Goal: Task Accomplishment & Management: Use online tool/utility

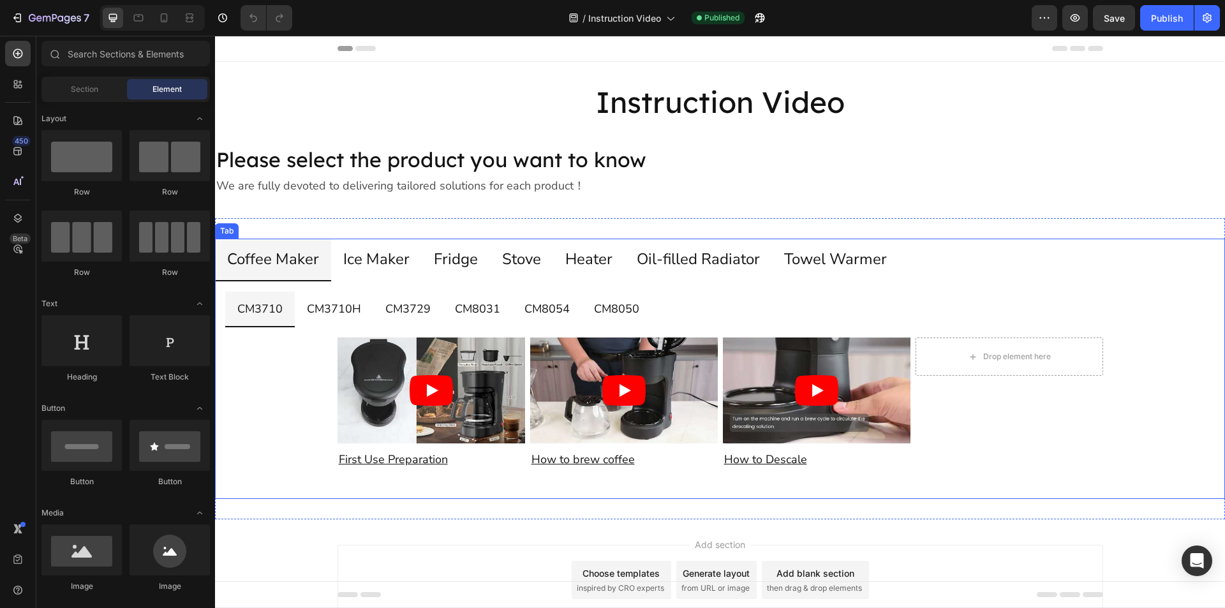
click at [689, 256] on p "Oil-filled Radiator" at bounding box center [698, 259] width 123 height 27
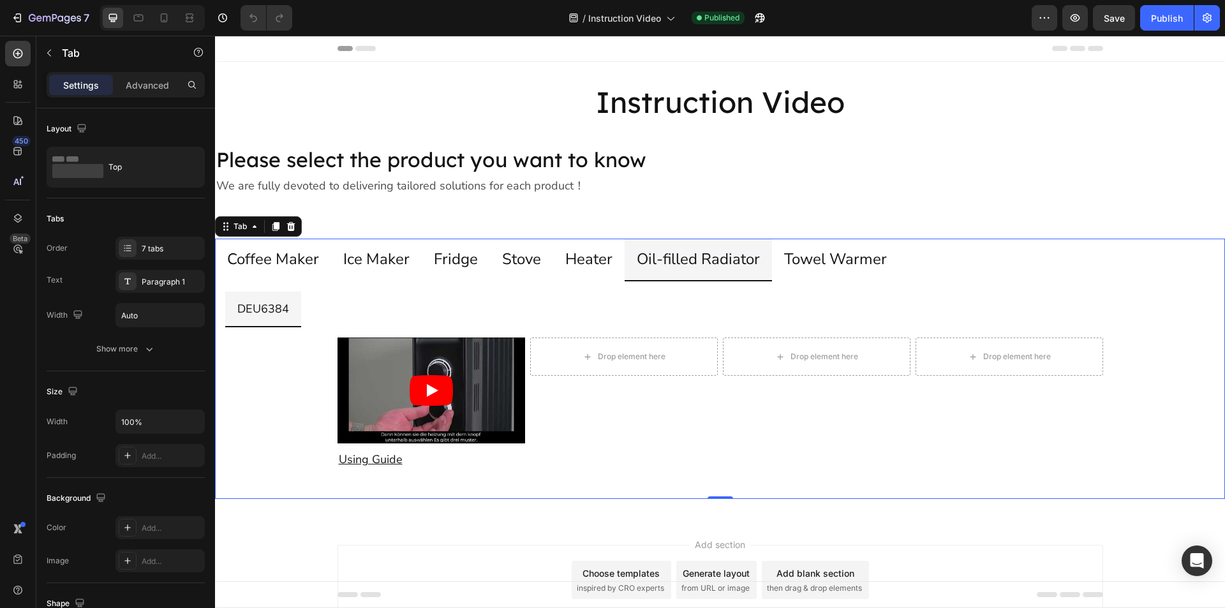
click at [843, 258] on p "Towel Warmer" at bounding box center [835, 259] width 103 height 27
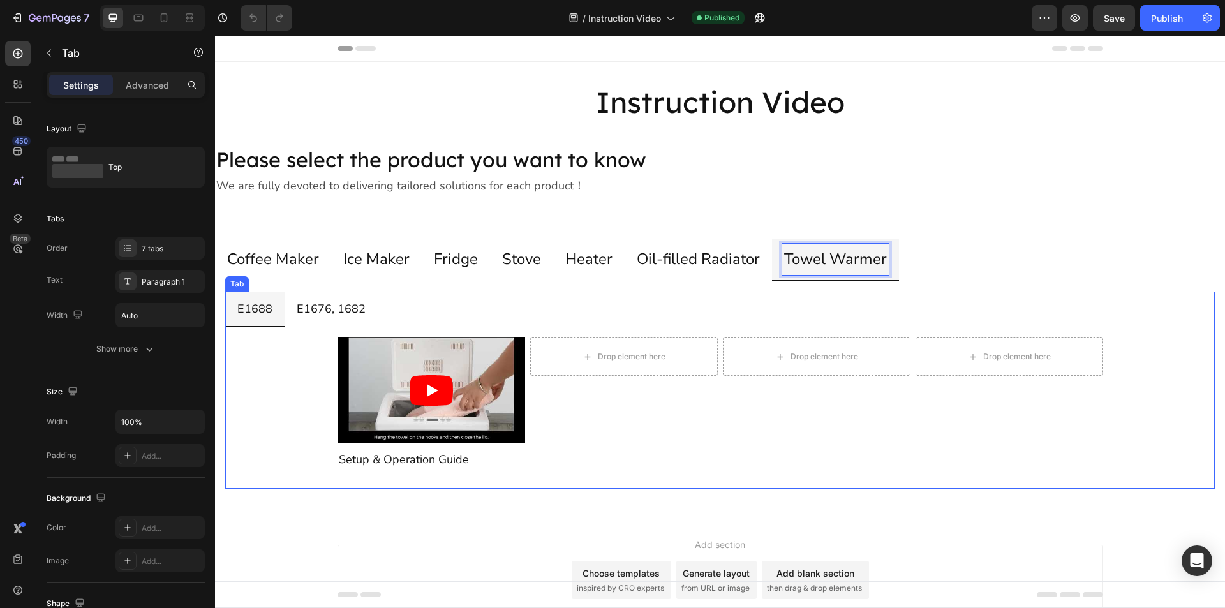
click at [308, 312] on p "E1676, 1682" at bounding box center [331, 309] width 69 height 20
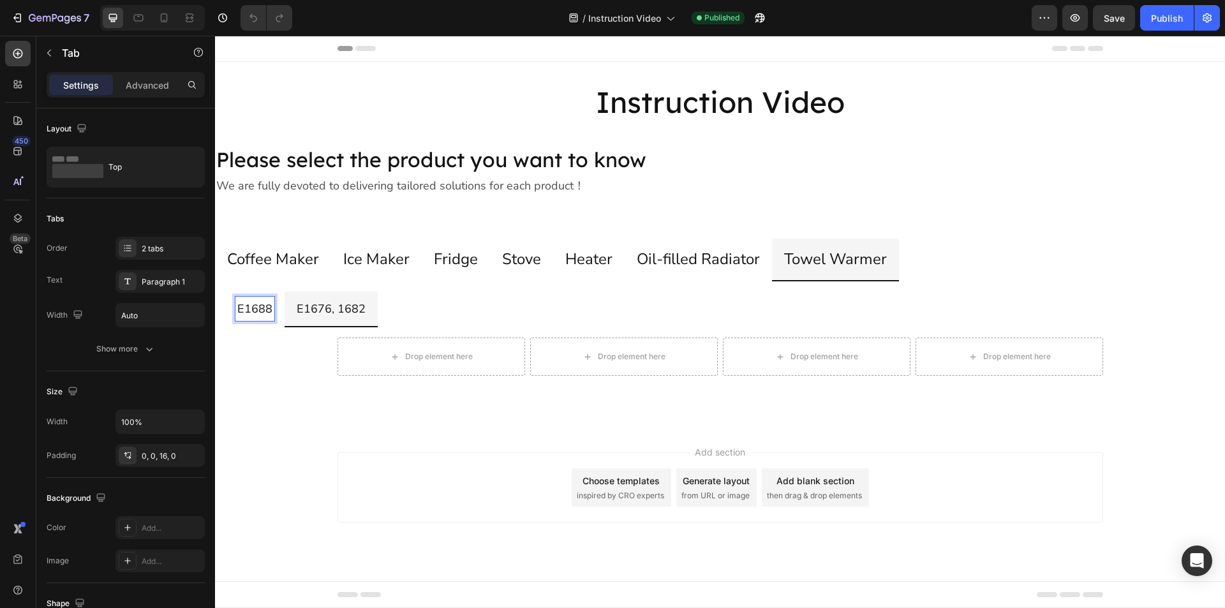
click at [262, 310] on p "E1688" at bounding box center [254, 309] width 35 height 20
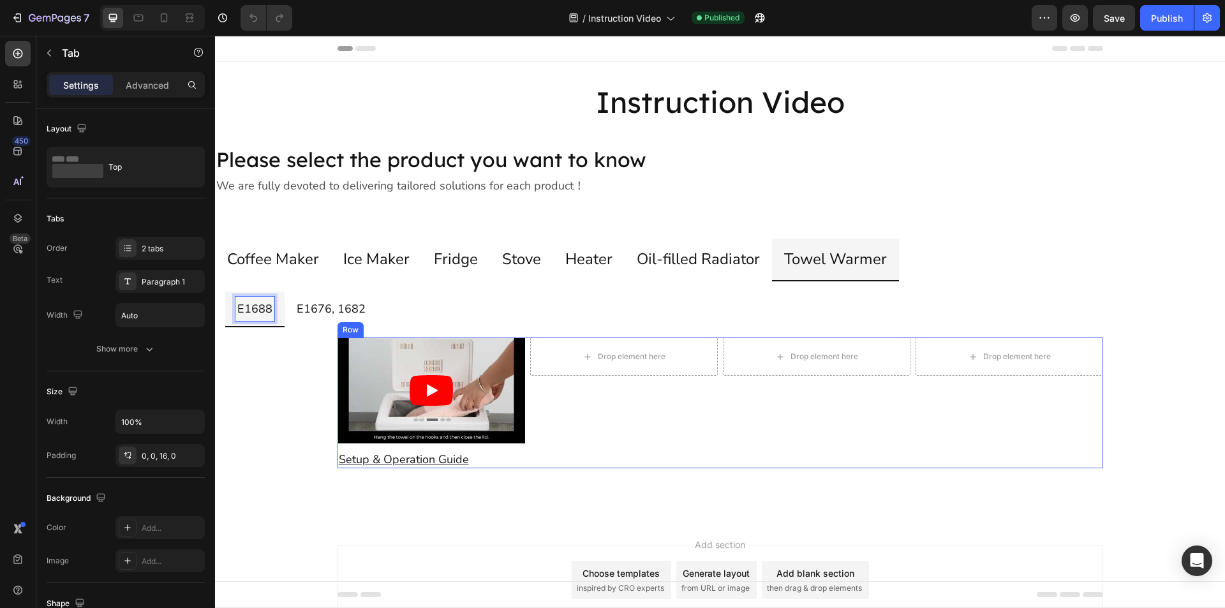
click at [677, 411] on div "Drop element here Row" at bounding box center [624, 402] width 188 height 131
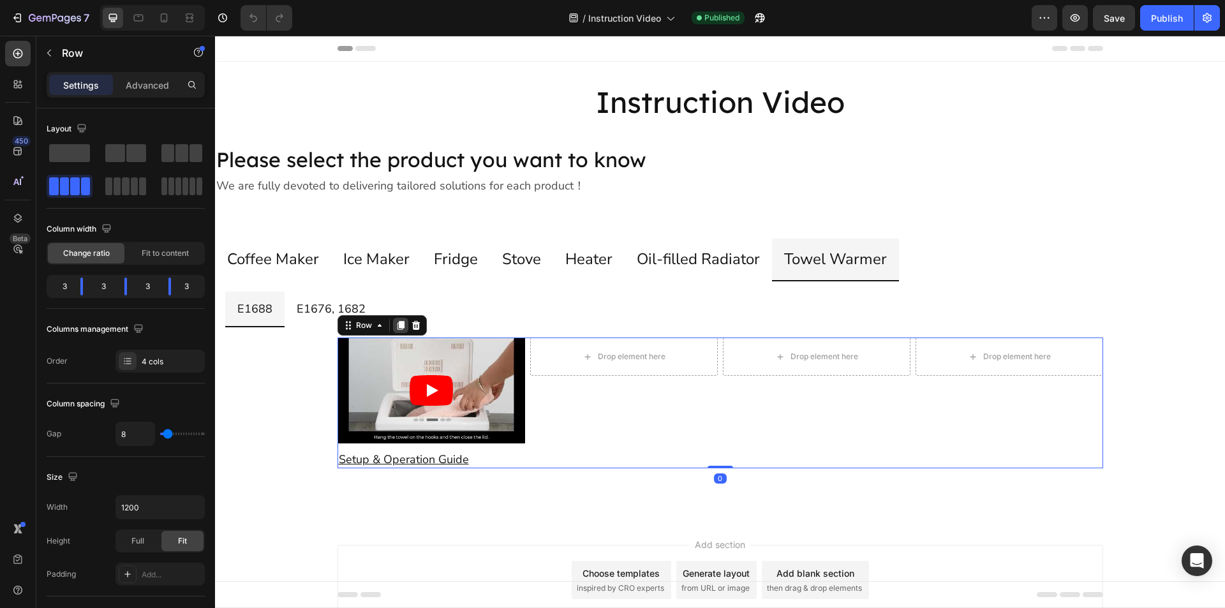
click at [397, 325] on icon at bounding box center [400, 326] width 7 height 9
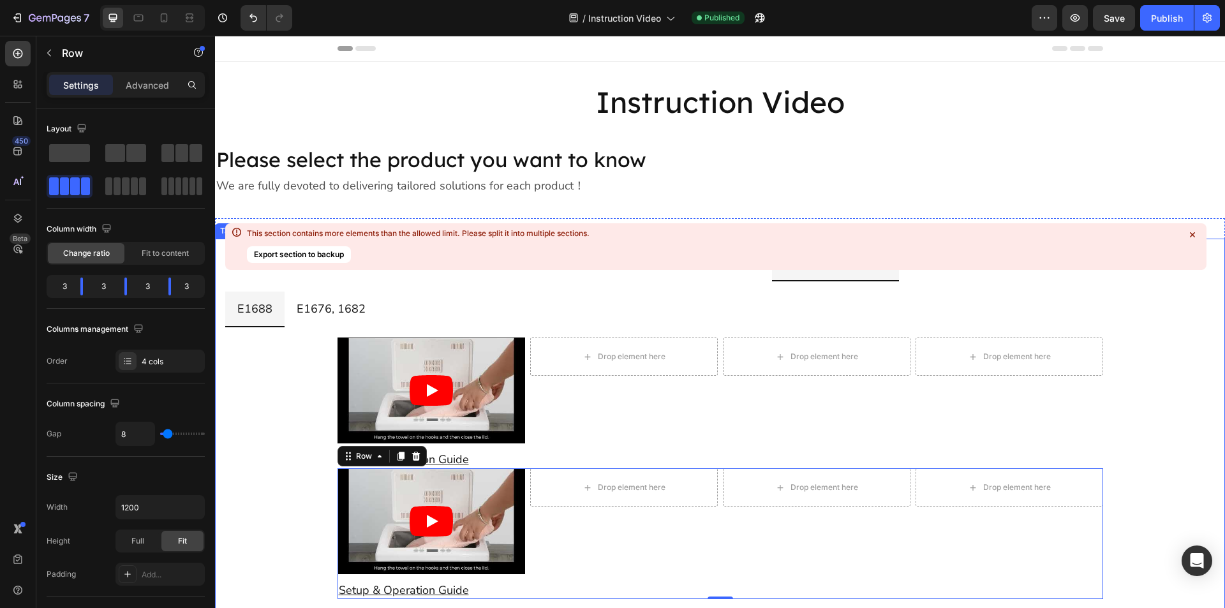
click at [1190, 235] on icon at bounding box center [1192, 234] width 13 height 13
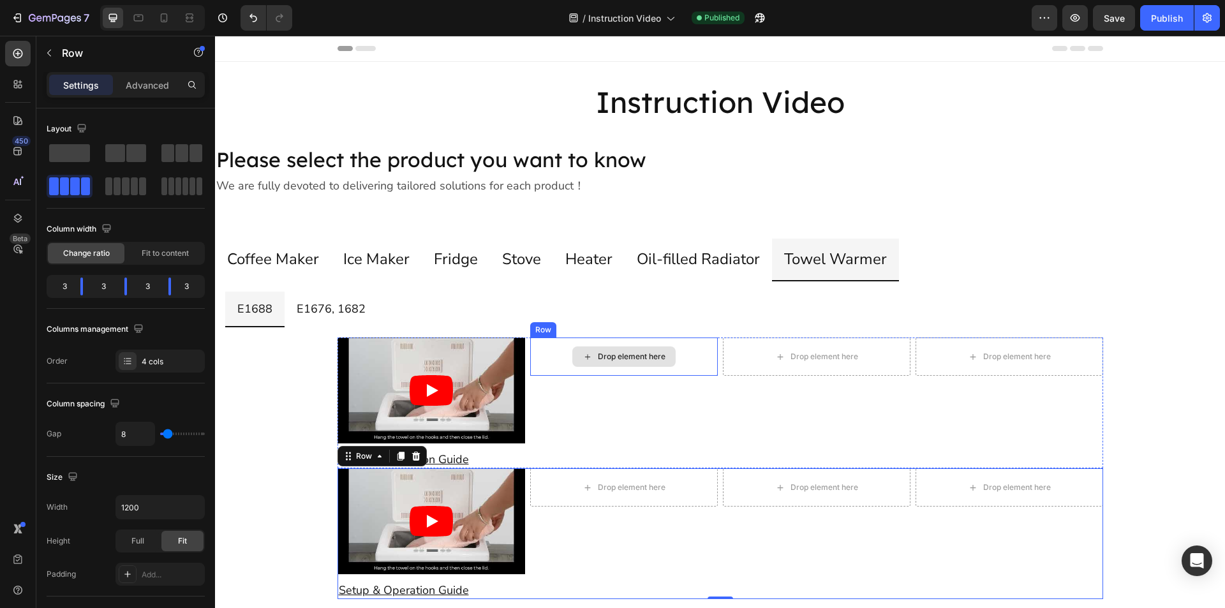
scroll to position [128, 0]
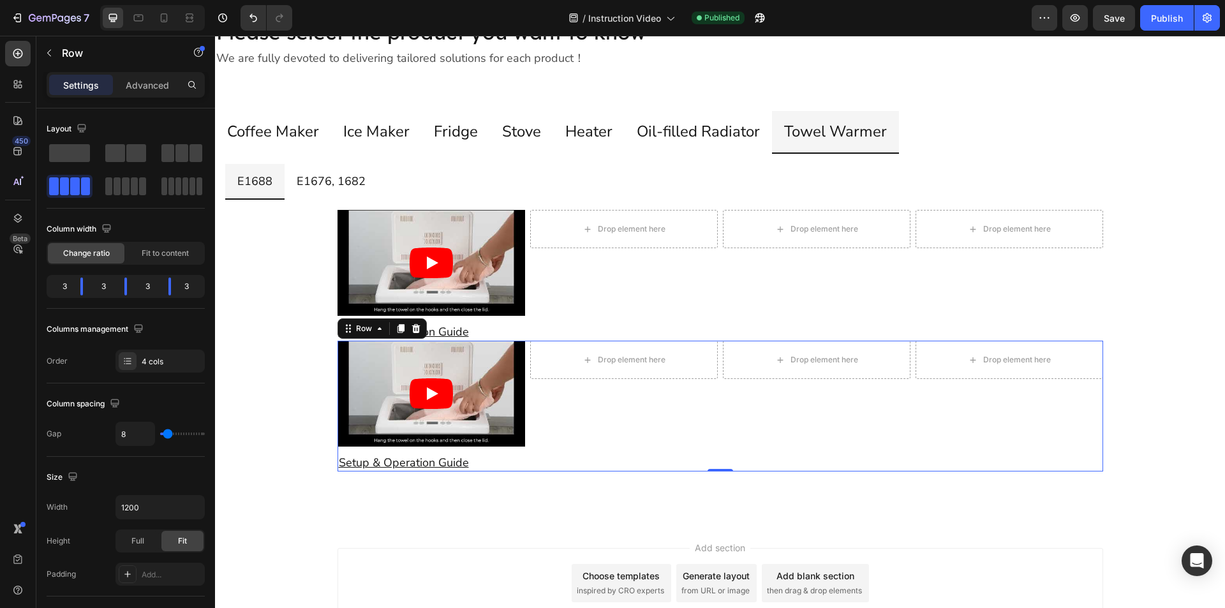
click at [671, 428] on div "Drop element here Row" at bounding box center [624, 406] width 188 height 131
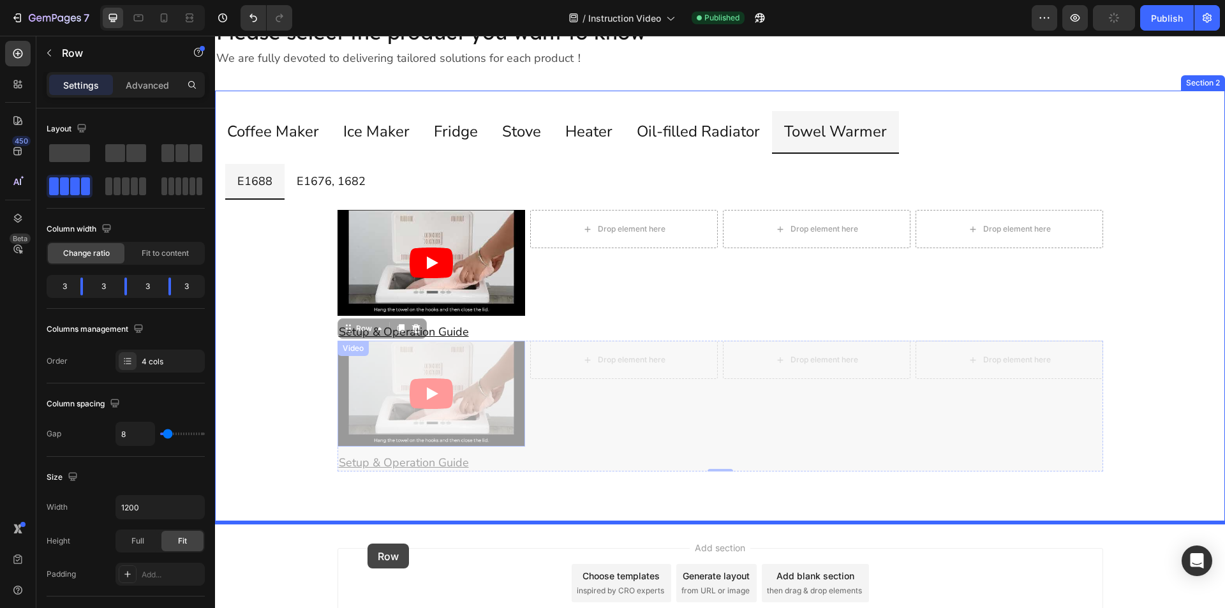
drag, startPoint x: 355, startPoint y: 333, endPoint x: 367, endPoint y: 544, distance: 210.9
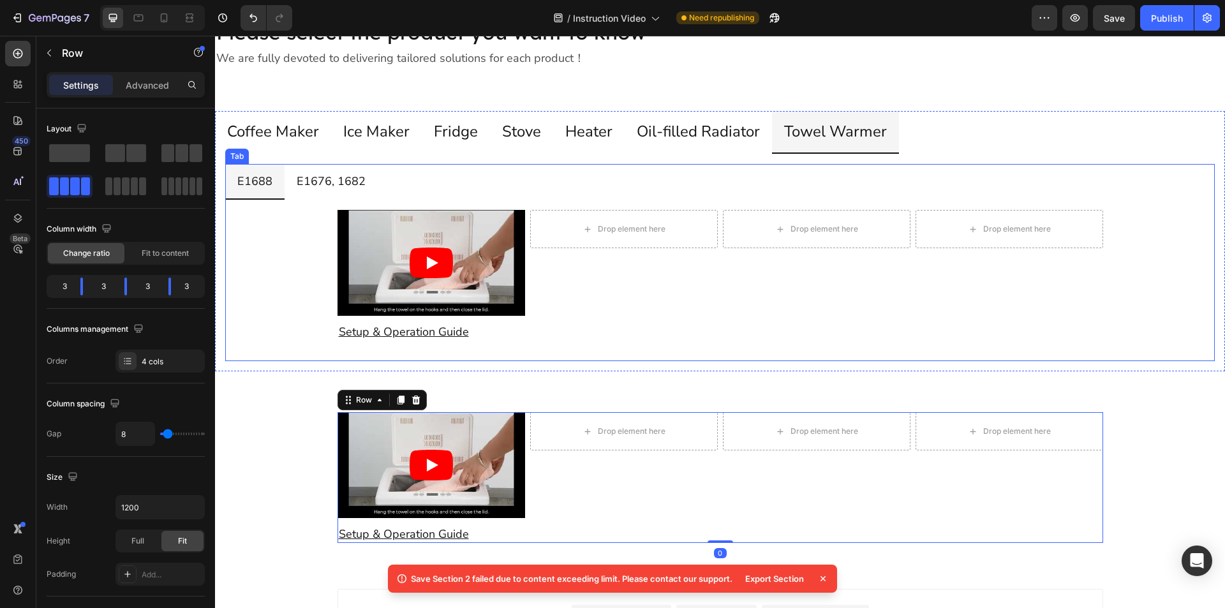
click at [325, 185] on p "E1676, 1682" at bounding box center [331, 181] width 69 height 20
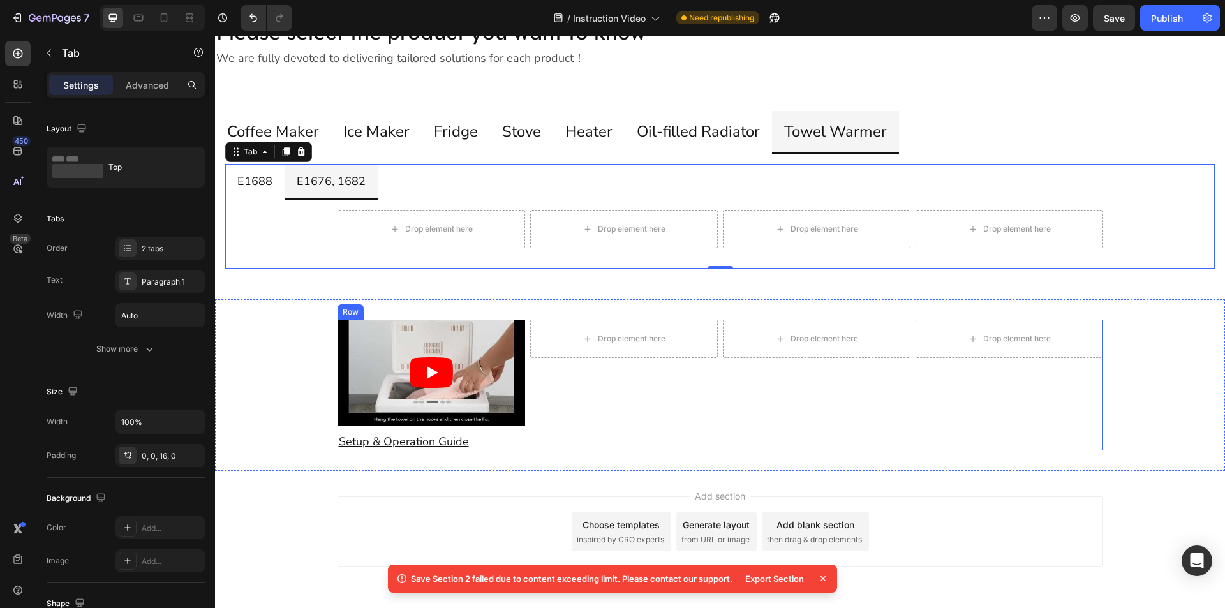
click at [595, 386] on div "Drop element here Row" at bounding box center [624, 385] width 188 height 131
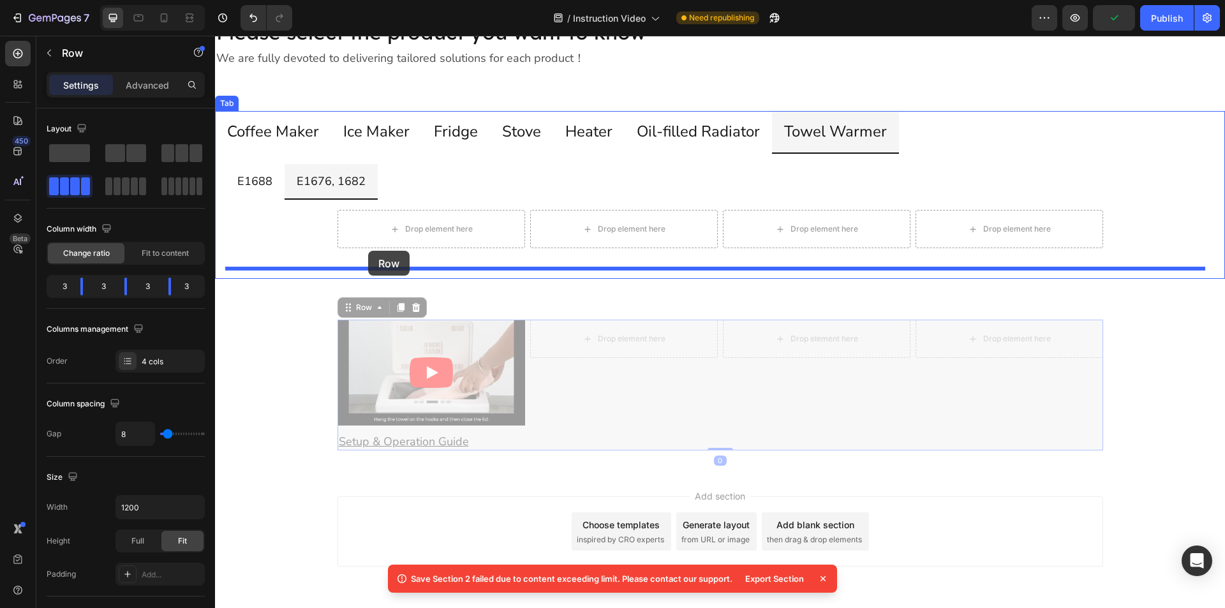
drag, startPoint x: 360, startPoint y: 310, endPoint x: 368, endPoint y: 251, distance: 59.8
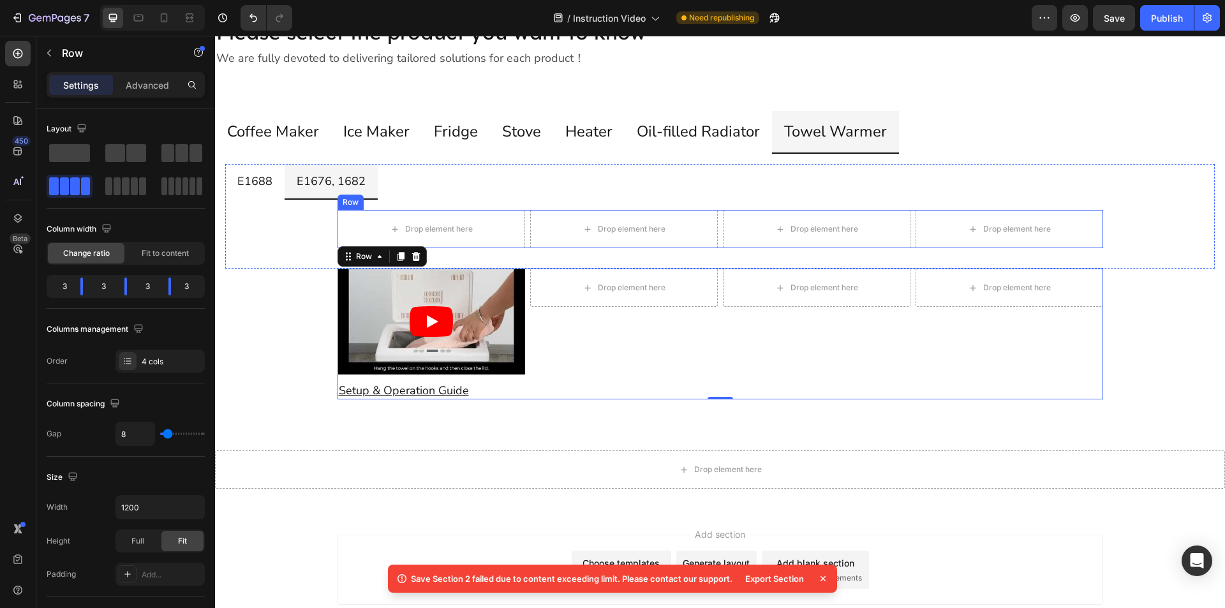
click at [715, 244] on div "Drop element here Row Drop element here Row Drop element here Row Drop element …" at bounding box center [720, 229] width 766 height 38
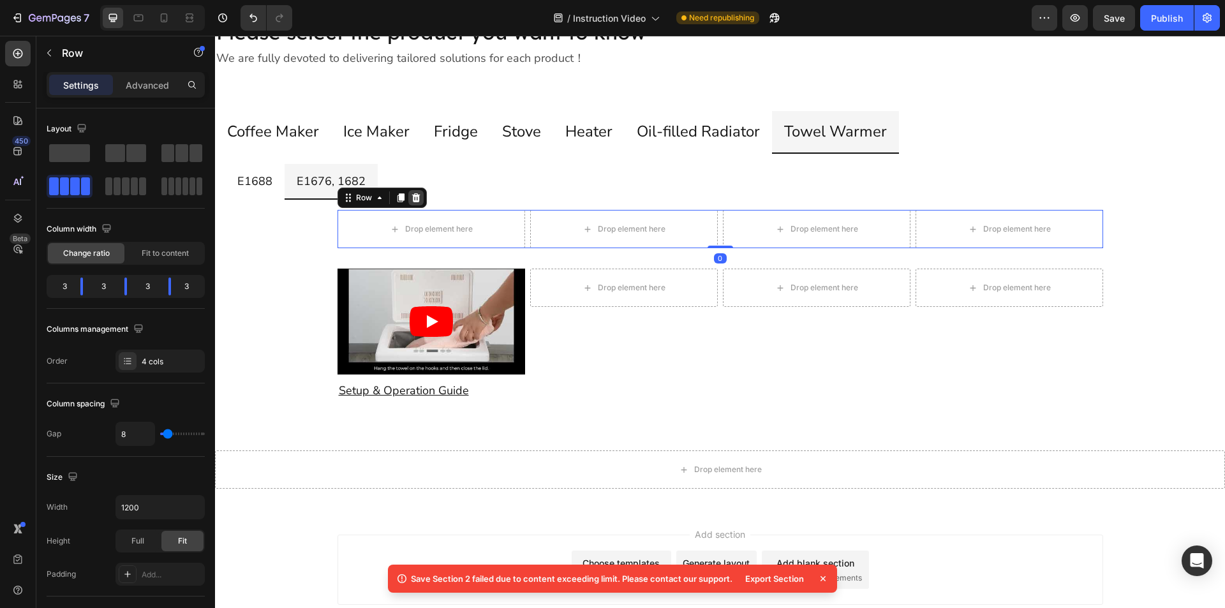
click at [411, 199] on icon at bounding box center [415, 197] width 8 height 9
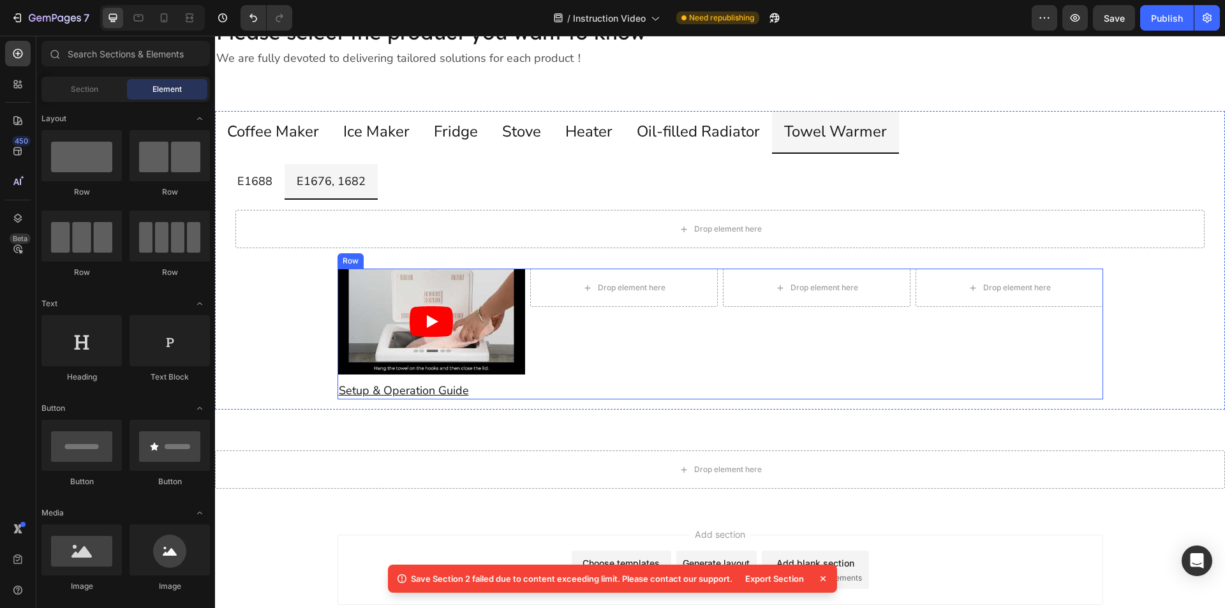
click at [591, 343] on div "Drop element here Row" at bounding box center [624, 334] width 188 height 131
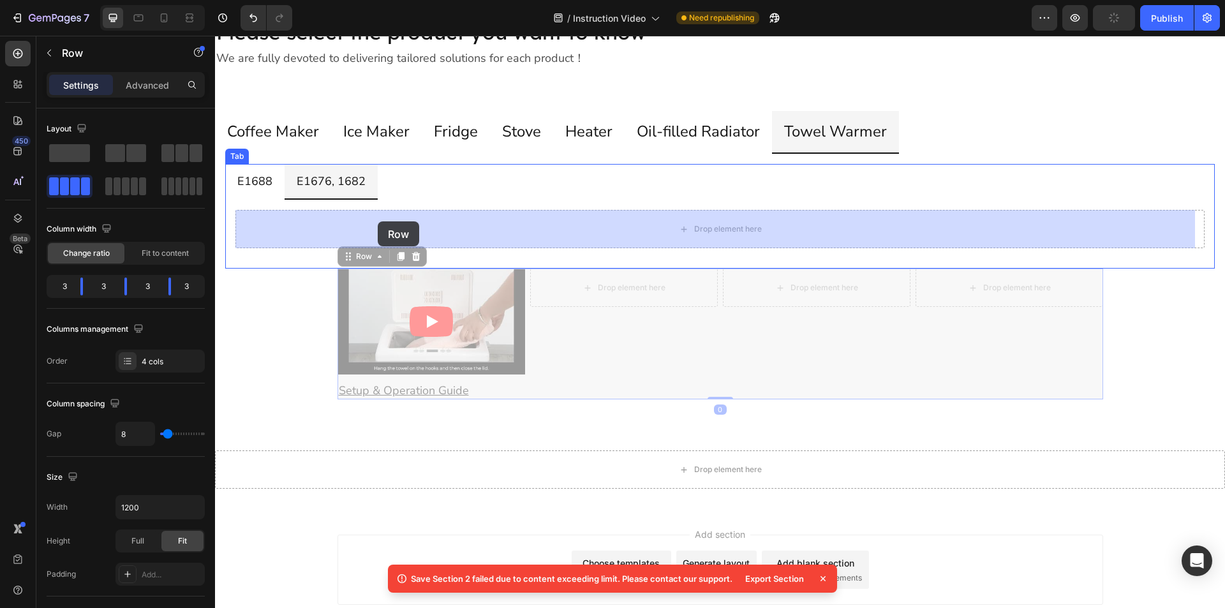
drag, startPoint x: 355, startPoint y: 258, endPoint x: 378, endPoint y: 221, distance: 42.7
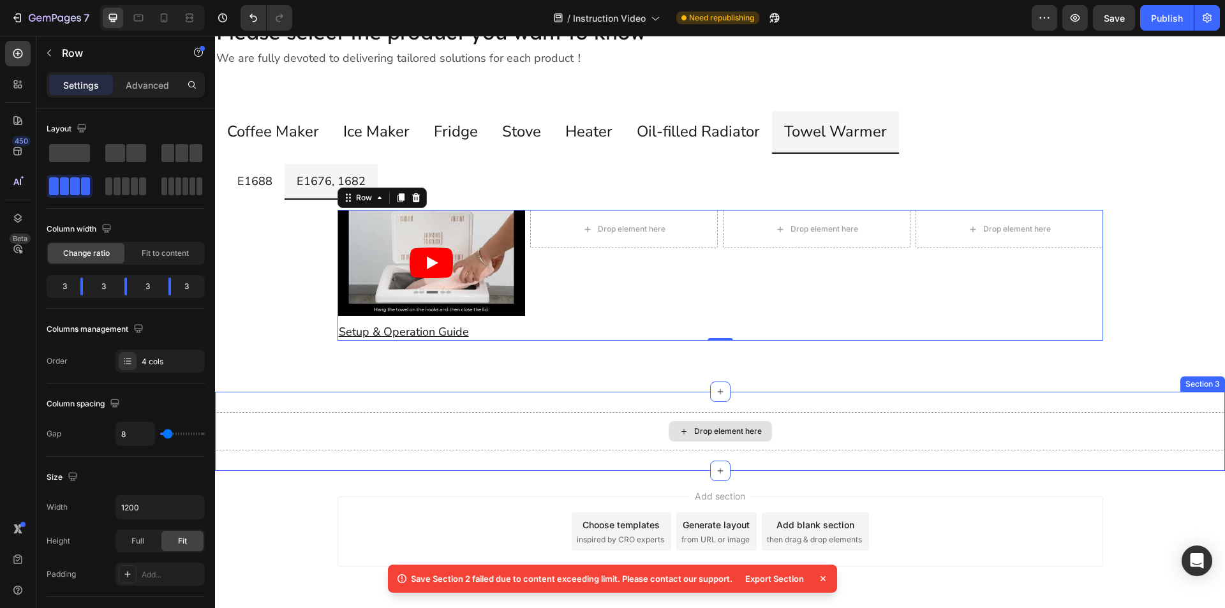
click at [592, 431] on div "Drop element here" at bounding box center [720, 431] width 1010 height 38
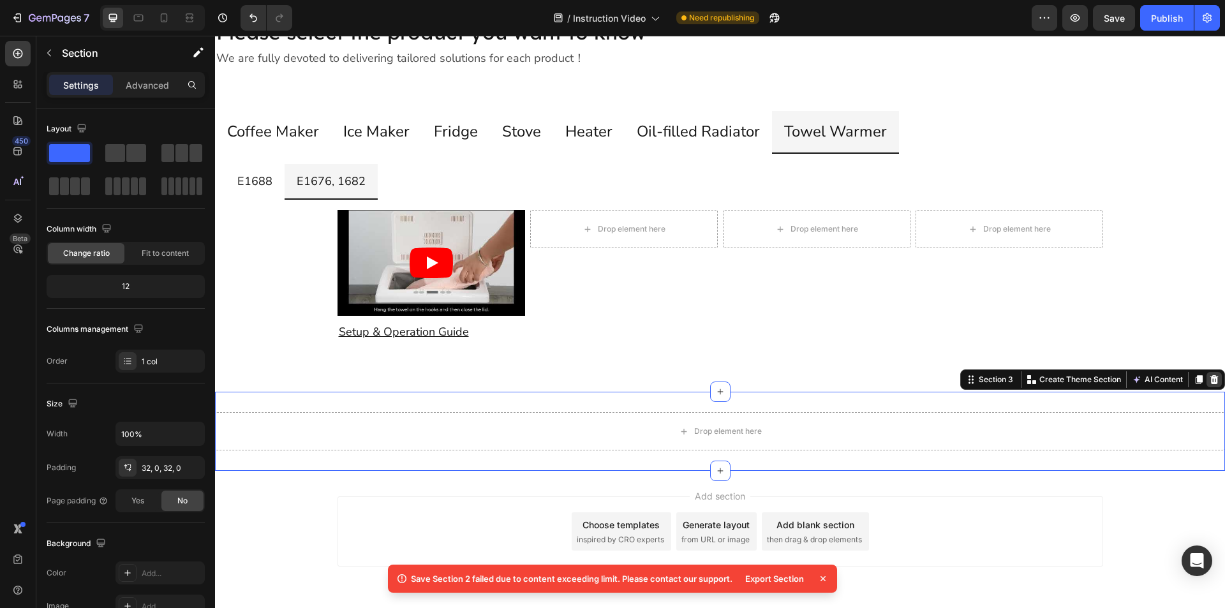
click at [1209, 381] on icon at bounding box center [1214, 379] width 10 height 10
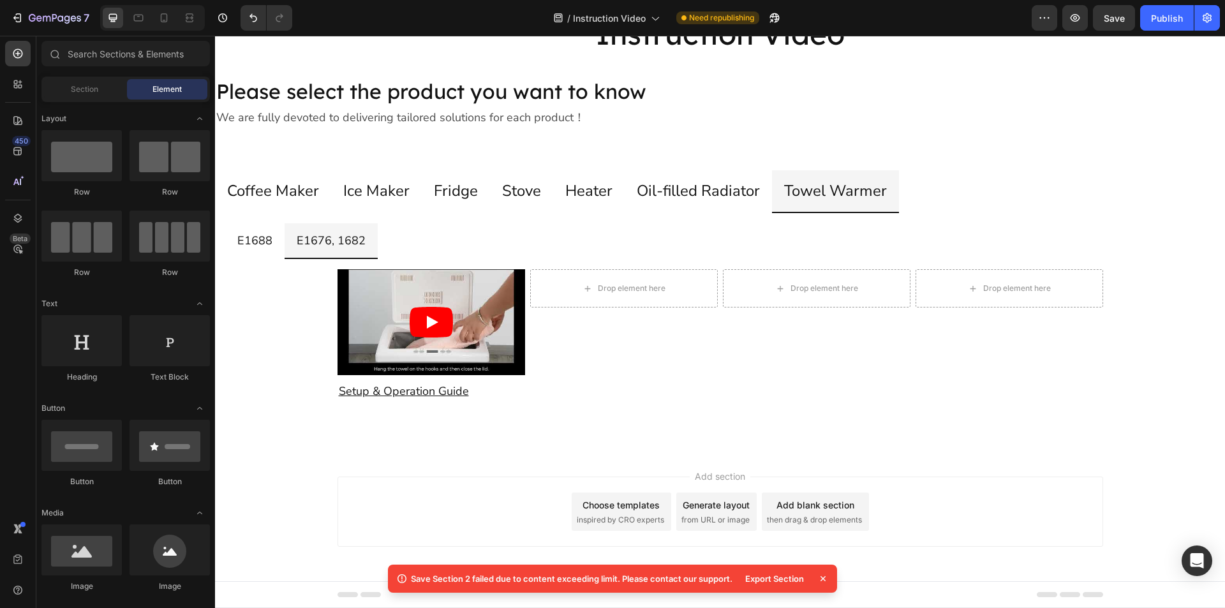
scroll to position [68, 0]
click at [381, 388] on u "Setup & Operation Guide" at bounding box center [404, 390] width 130 height 15
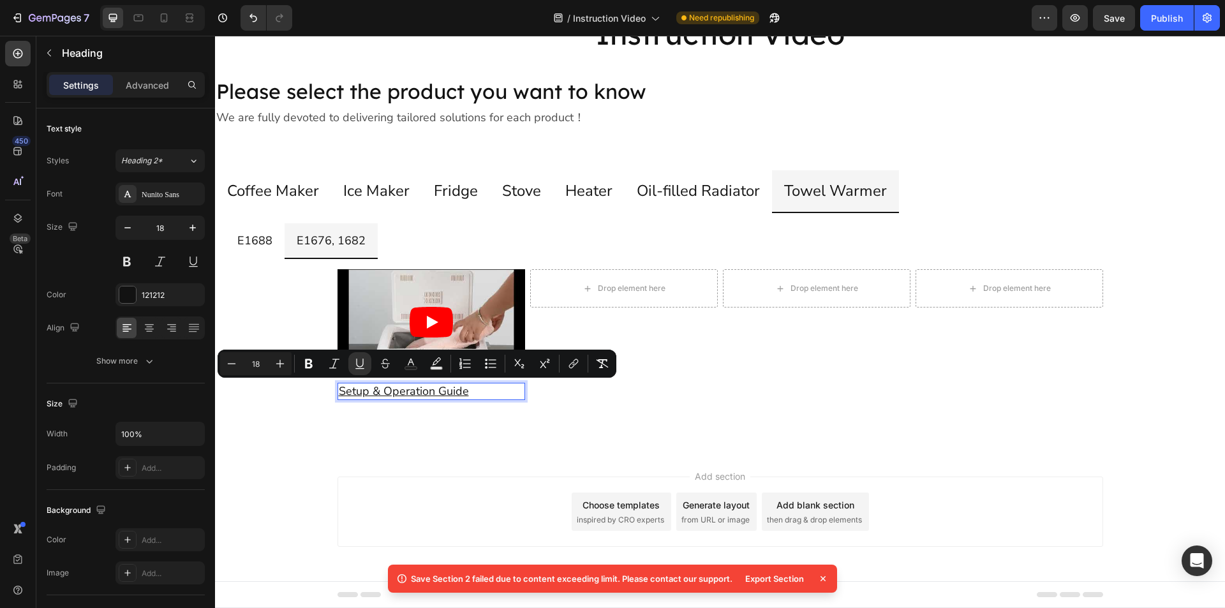
click at [394, 391] on u "Setup & Operation Guide" at bounding box center [404, 390] width 130 height 15
click at [392, 392] on u "Setup & Operation Guide" at bounding box center [404, 390] width 130 height 15
click at [575, 360] on icon "Editor contextual toolbar" at bounding box center [575, 362] width 6 height 6
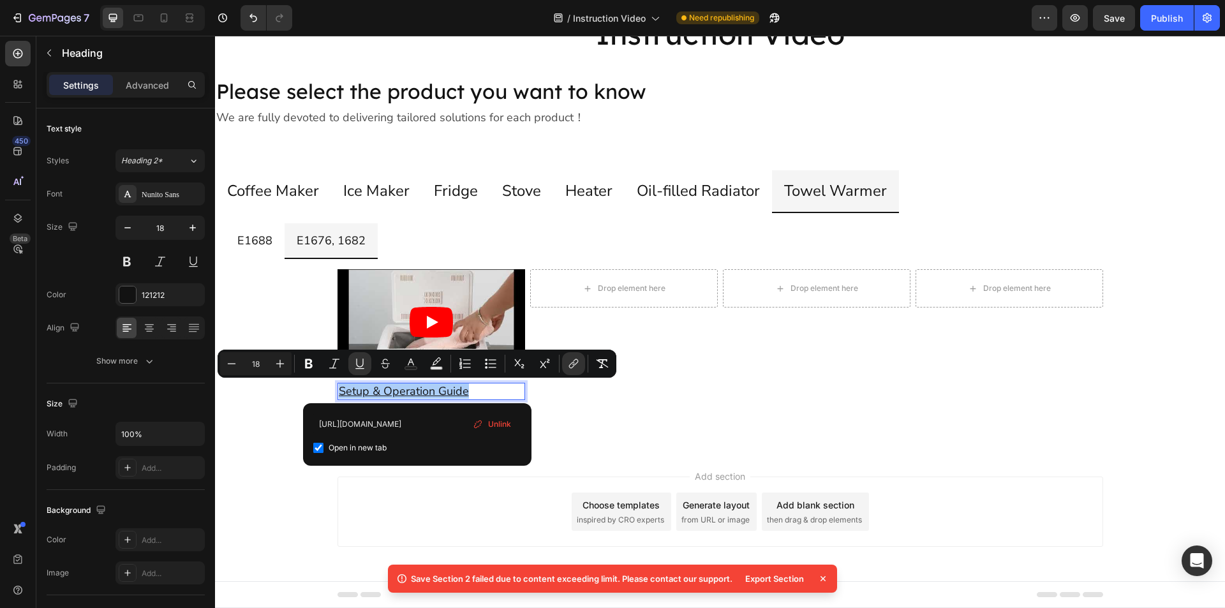
scroll to position [0, 34]
click at [381, 422] on input "[URL][DOMAIN_NAME]" at bounding box center [417, 423] width 208 height 20
click at [382, 422] on input "[URL][DOMAIN_NAME]" at bounding box center [417, 423] width 208 height 20
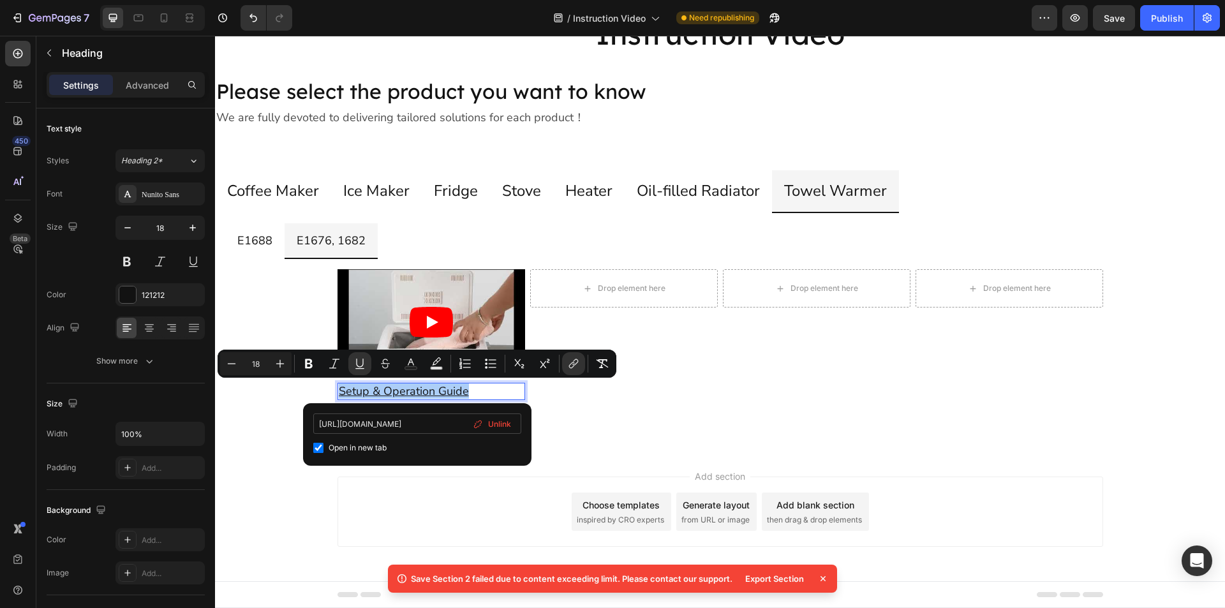
type input "[URL][DOMAIN_NAME]"
click at [461, 312] on article at bounding box center [431, 321] width 188 height 105
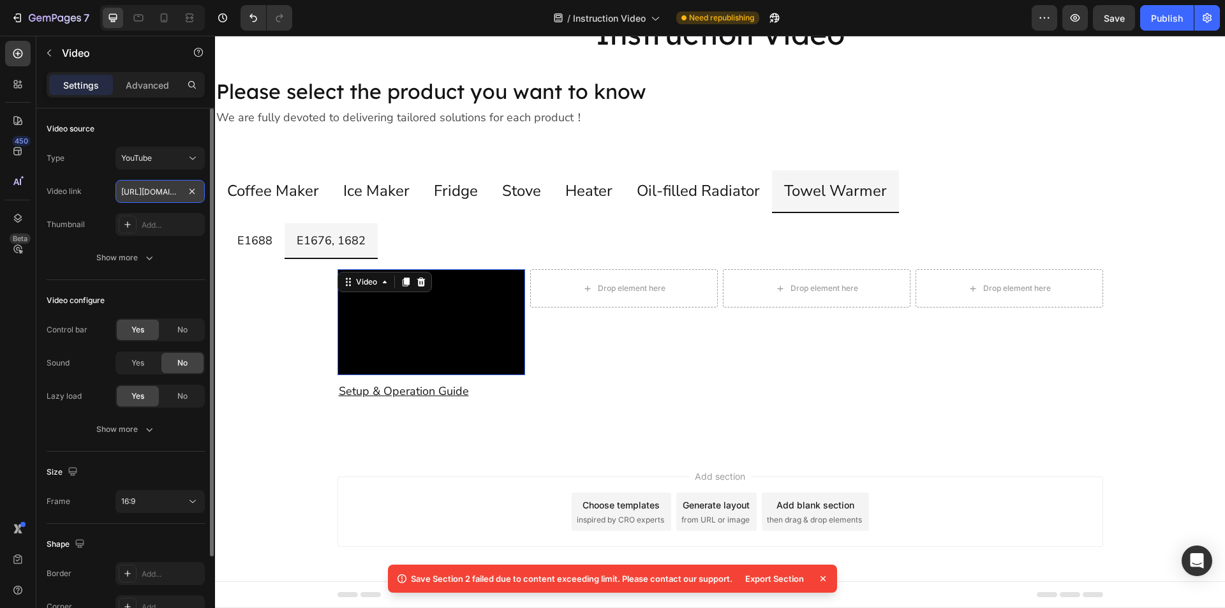
click at [145, 192] on input "[URL][DOMAIN_NAME]" at bounding box center [159, 191] width 89 height 23
paste input "k4pZHSZtr-4"
type input "[URL][DOMAIN_NAME]"
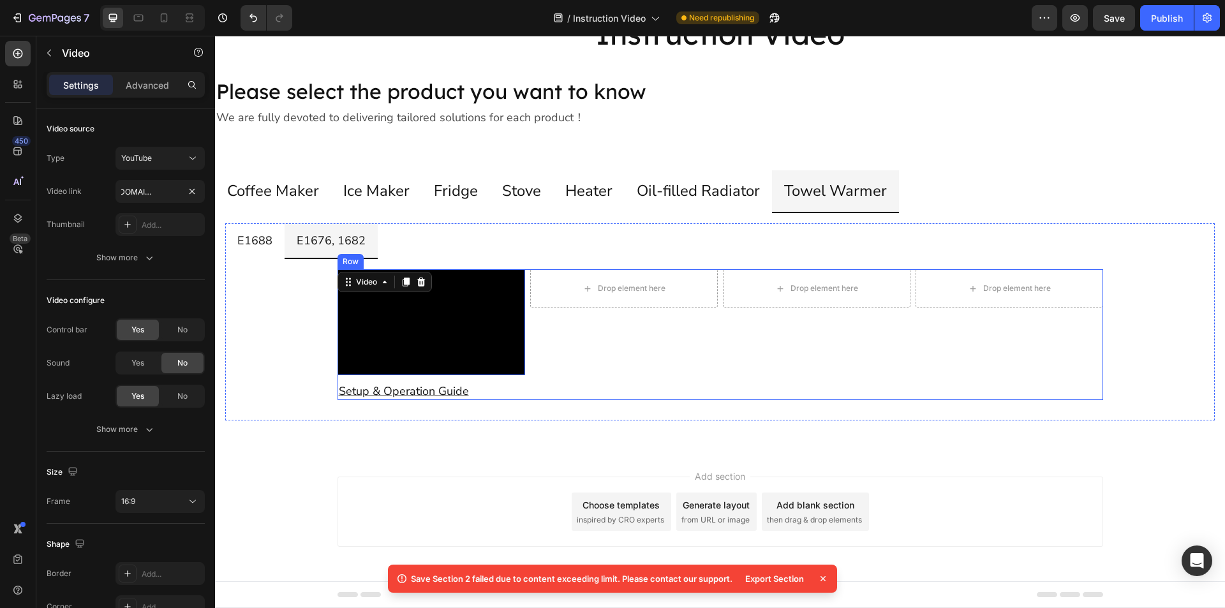
click at [681, 359] on div "Drop element here Row" at bounding box center [624, 334] width 188 height 131
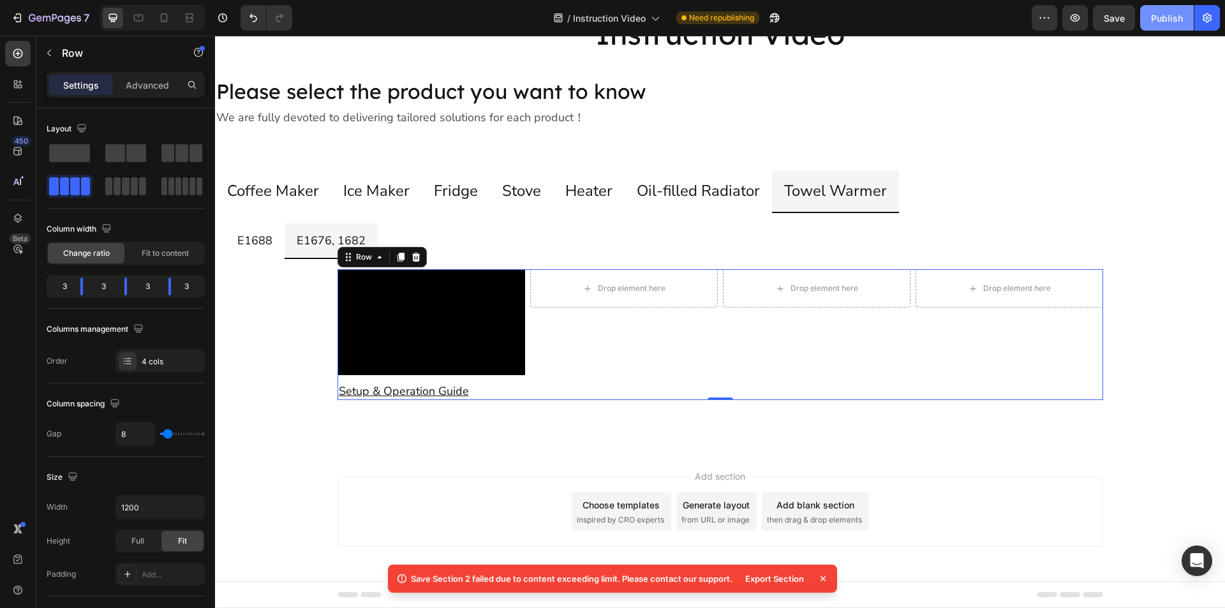
click at [1163, 24] on div "Publish" at bounding box center [1167, 17] width 32 height 13
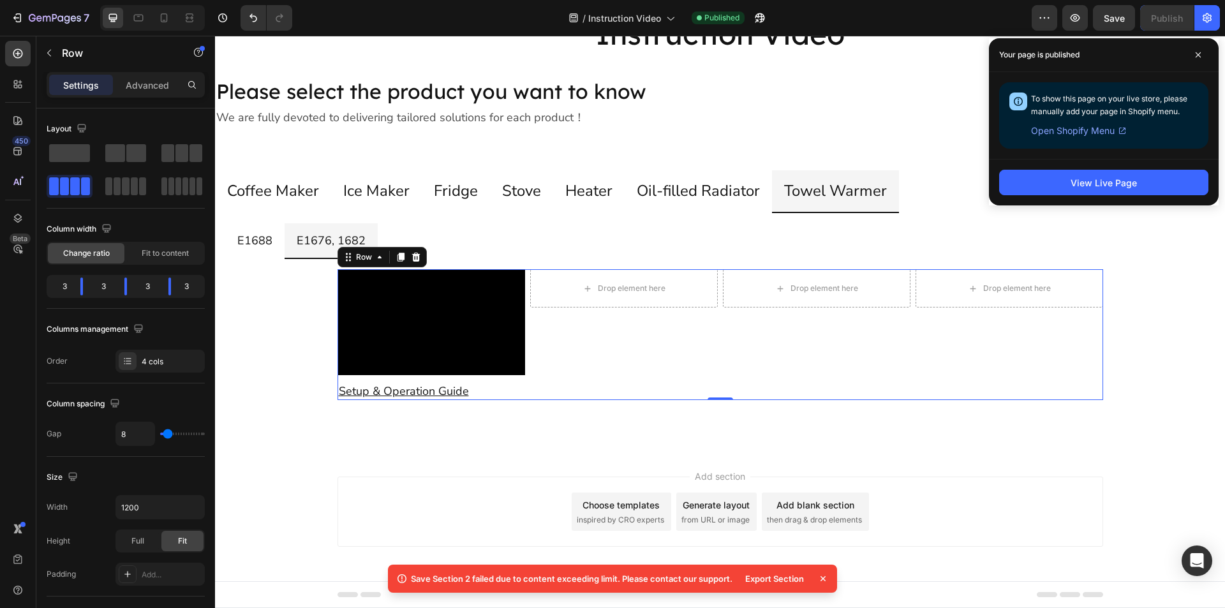
click at [919, 103] on h2 "Please select the product you want to know" at bounding box center [720, 91] width 1010 height 29
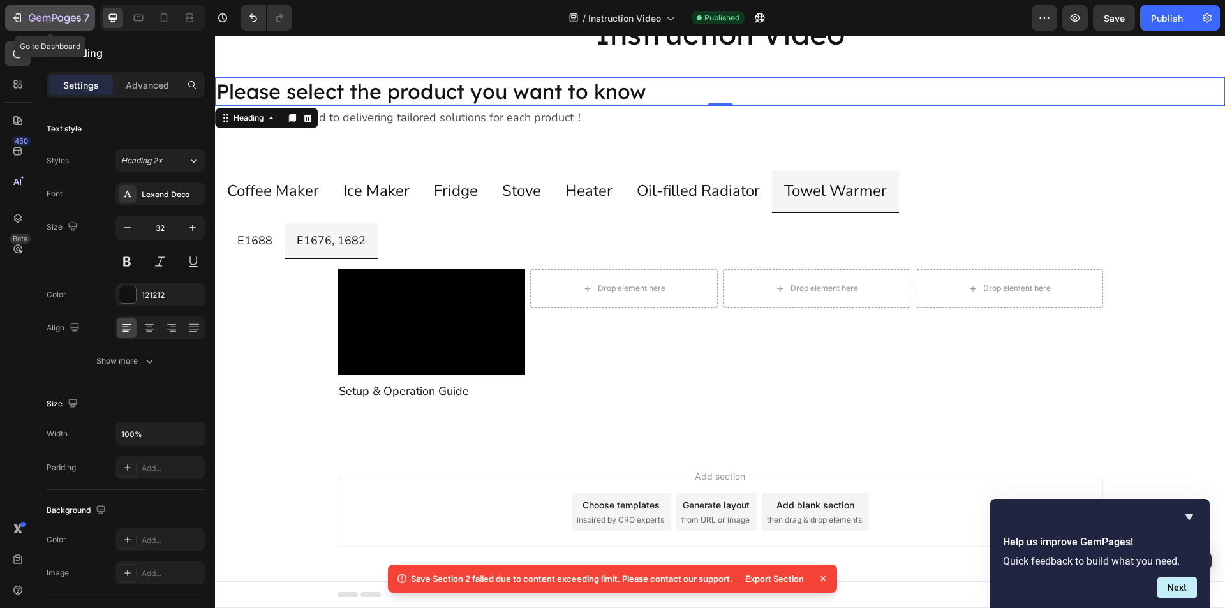
click at [44, 8] on button "7" at bounding box center [50, 18] width 90 height 26
